Goal: Browse casually

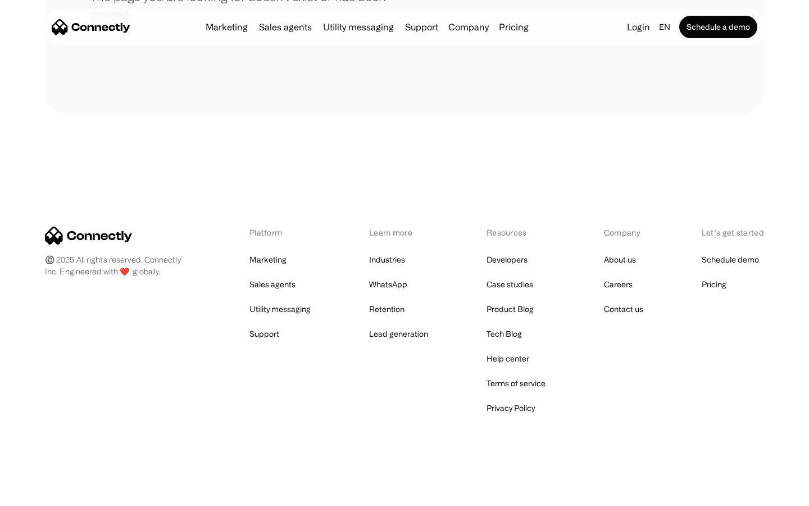
scroll to position [205, 0]
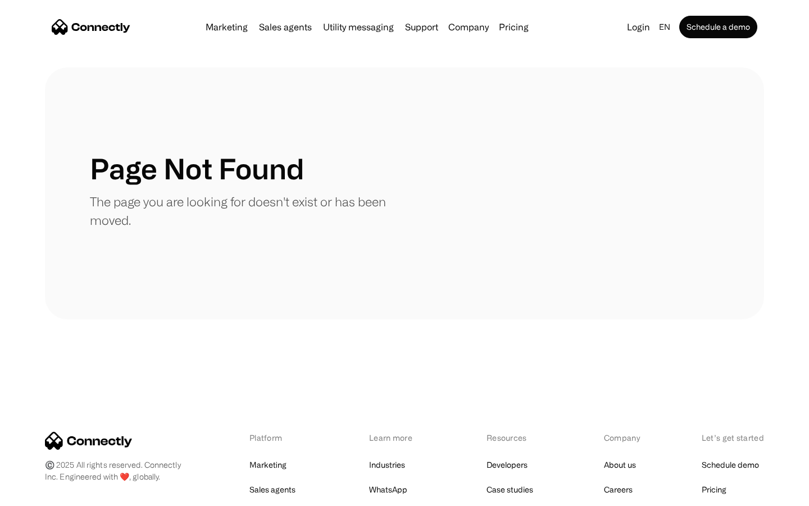
scroll to position [205, 0]
